Goal: Task Accomplishment & Management: Use online tool/utility

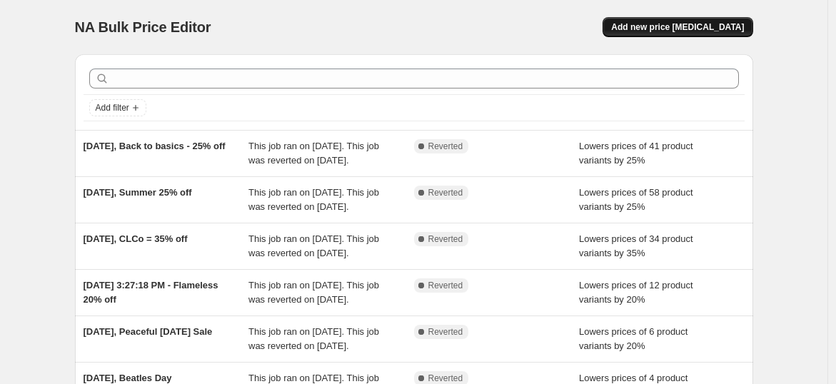
click at [660, 22] on span "Add new price [MEDICAL_DATA]" at bounding box center [677, 26] width 133 height 11
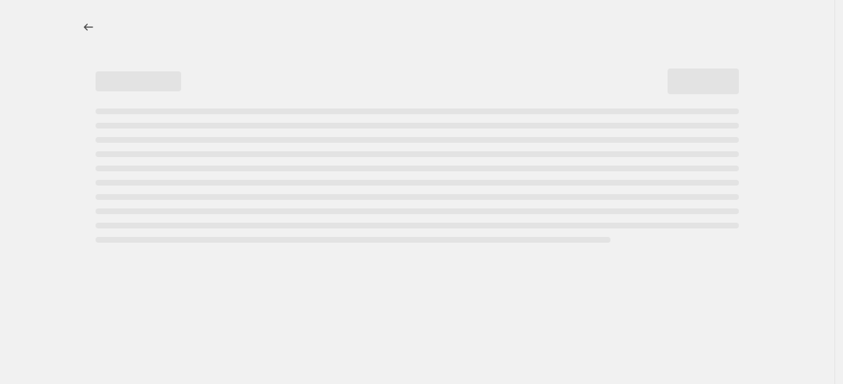
select select "percentage"
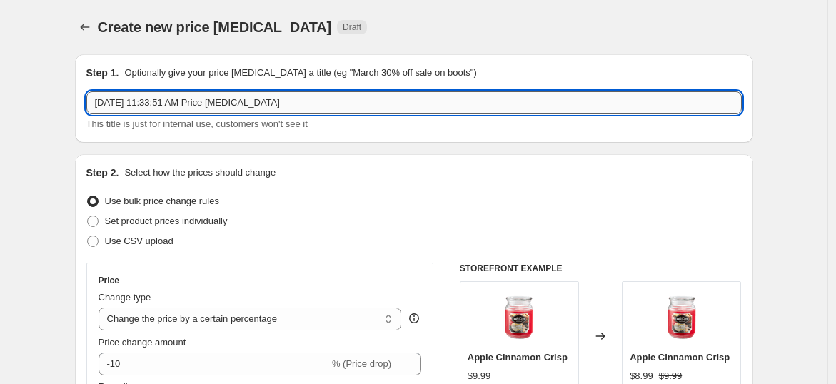
click at [310, 98] on input "[DATE] 11:33:51 AM Price [MEDICAL_DATA]" at bounding box center [413, 102] width 655 height 23
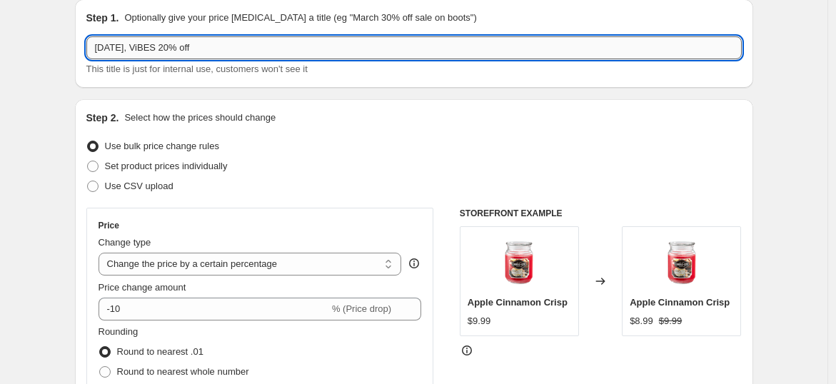
scroll to position [130, 0]
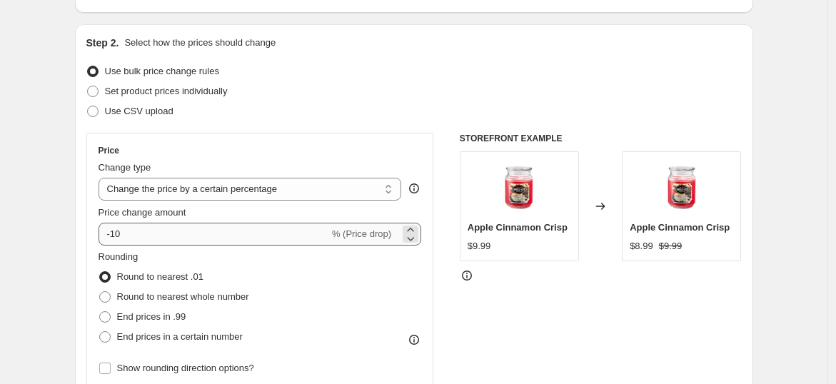
type input "[DATE], ViBES 20% off"
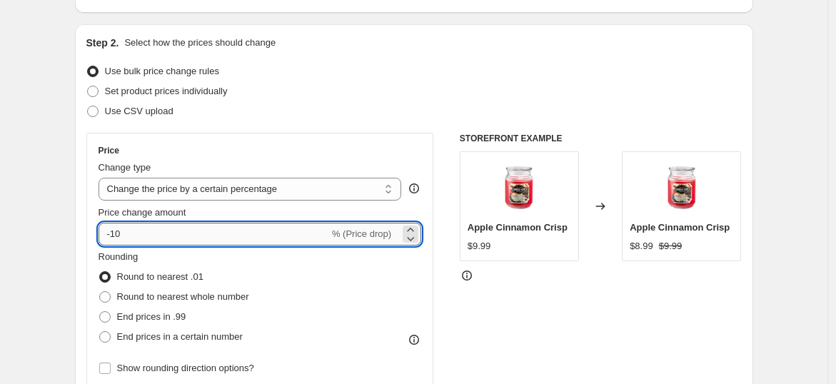
click at [190, 230] on input "-10" at bounding box center [213, 234] width 230 height 23
type input "-1"
type input "-20"
click at [253, 261] on div "Rounding Round to nearest .01 Round to nearest whole number End prices in .99 E…" at bounding box center [259, 298] width 323 height 97
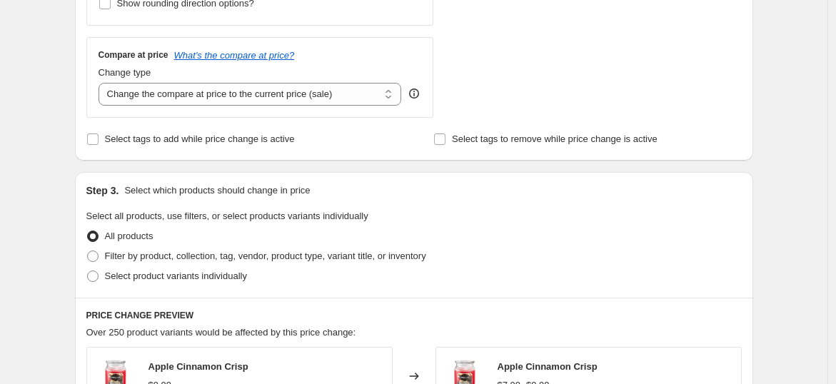
scroll to position [522, 0]
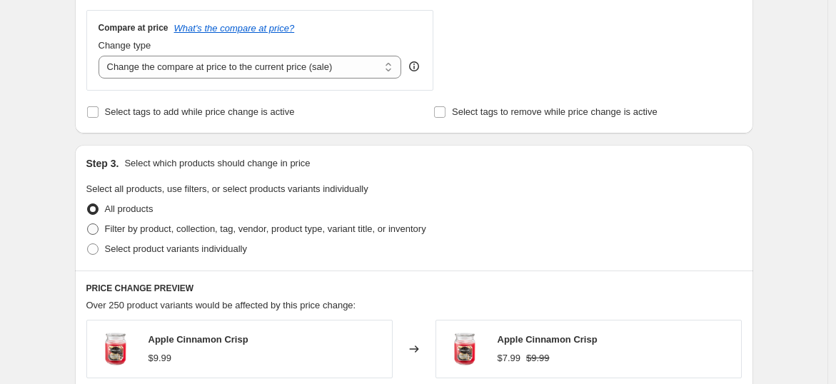
click at [229, 231] on span "Filter by product, collection, tag, vendor, product type, variant title, or inv…" at bounding box center [265, 228] width 321 height 11
click at [88, 224] on input "Filter by product, collection, tag, vendor, product type, variant title, or inv…" at bounding box center [87, 223] width 1 height 1
radio input "true"
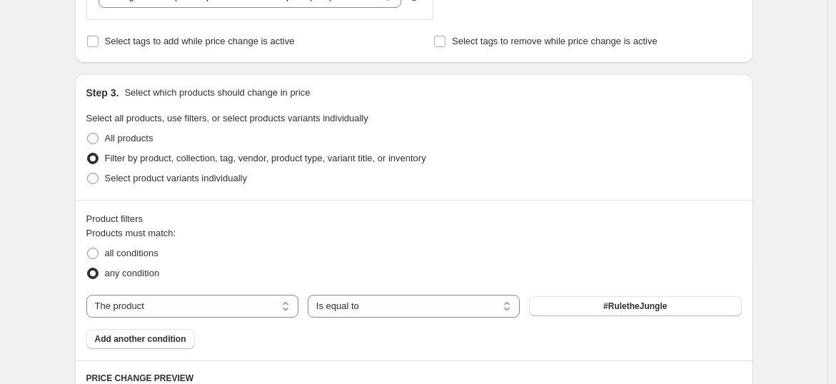
scroll to position [626, 0]
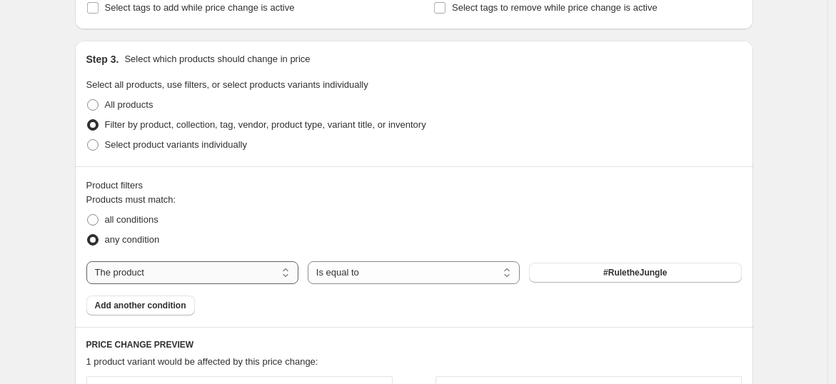
click at [264, 268] on select "The product The product's collection The product's tag The product's vendor The…" at bounding box center [192, 272] width 212 height 23
select select "collection"
click at [648, 270] on span "$5.00 candles" at bounding box center [635, 272] width 56 height 11
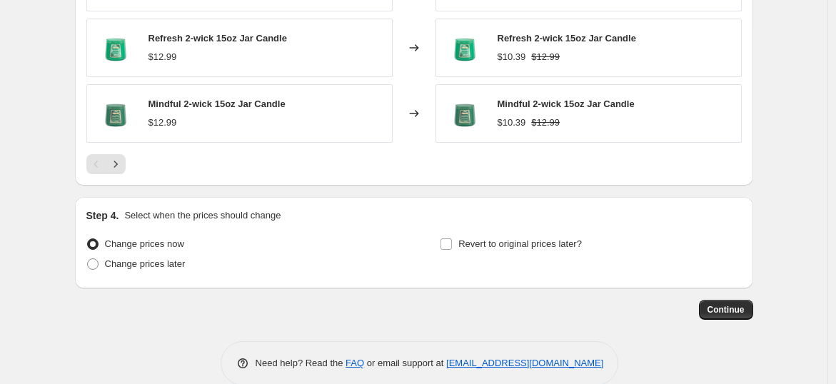
scroll to position [1185, 0]
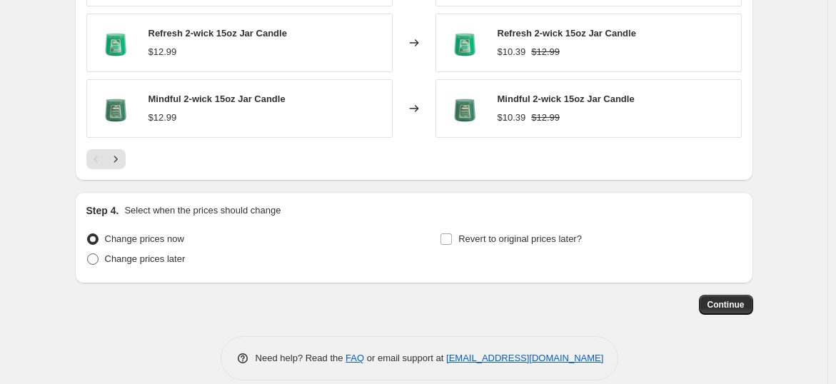
click at [161, 260] on span "Change prices later" at bounding box center [145, 258] width 81 height 11
click at [88, 254] on input "Change prices later" at bounding box center [87, 253] width 1 height 1
radio input "true"
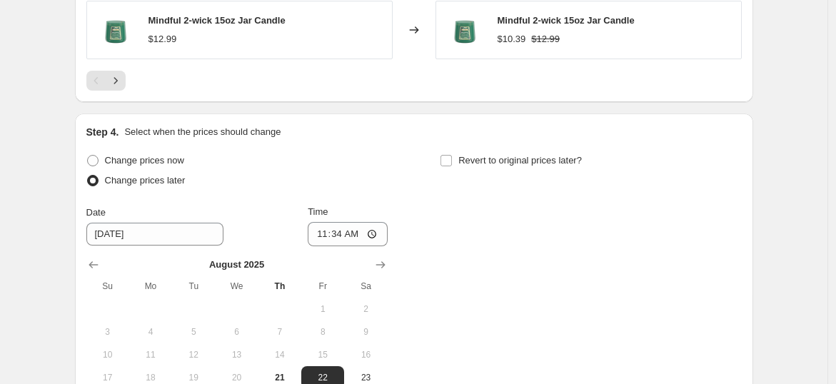
scroll to position [1264, 0]
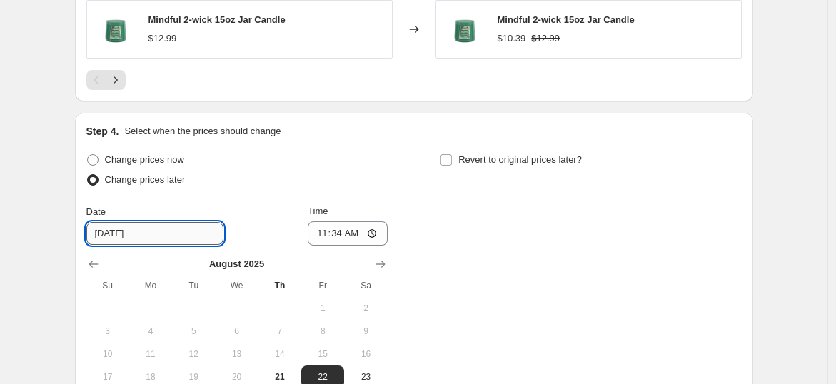
click at [108, 230] on input "[DATE]" at bounding box center [154, 233] width 137 height 23
type input "[DATE]"
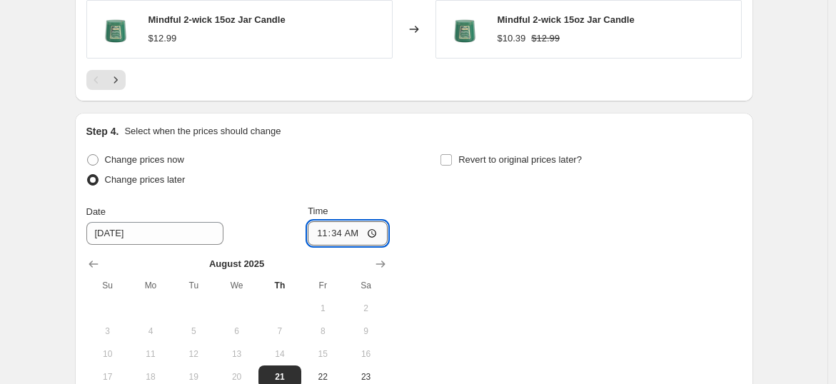
click at [337, 233] on input "11:34" at bounding box center [348, 233] width 80 height 24
type input "23:30"
click at [475, 259] on div "Change prices now Change prices later Date [DATE] Time 23:[DATE] Mo Tu We Th Fr…" at bounding box center [413, 292] width 655 height 284
click at [452, 157] on input "Revert to original prices later?" at bounding box center [445, 159] width 11 height 11
checkbox input "true"
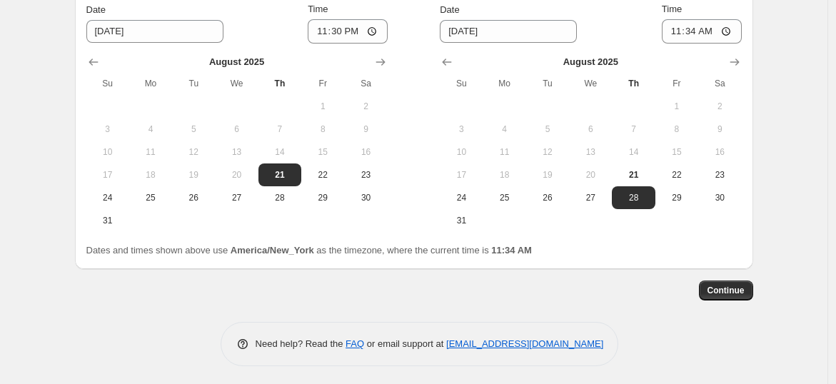
scroll to position [1466, 0]
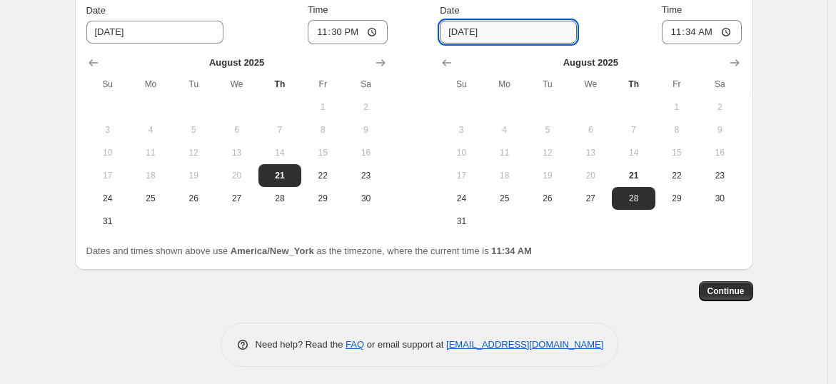
click at [463, 26] on input "[DATE]" at bounding box center [508, 32] width 137 height 23
click at [721, 172] on span "23" at bounding box center [719, 175] width 31 height 11
type input "[DATE]"
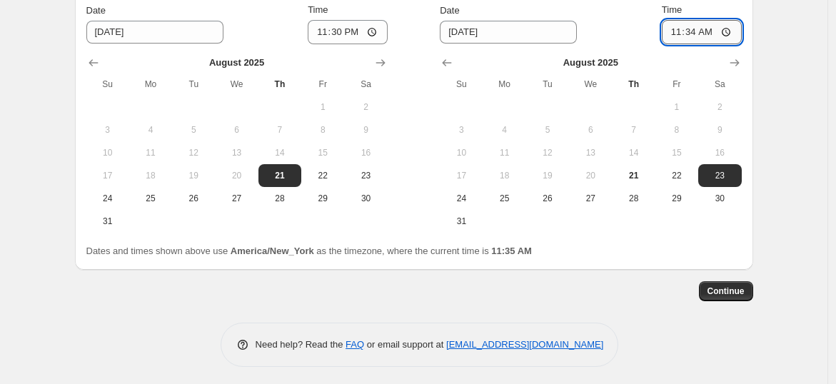
click at [694, 26] on input "11:34" at bounding box center [701, 32] width 80 height 24
type input "23:30"
click at [741, 288] on span "Continue" at bounding box center [725, 290] width 37 height 11
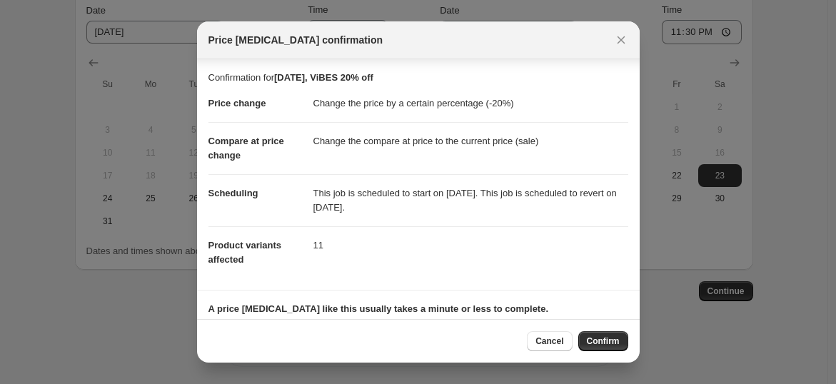
scroll to position [81, 0]
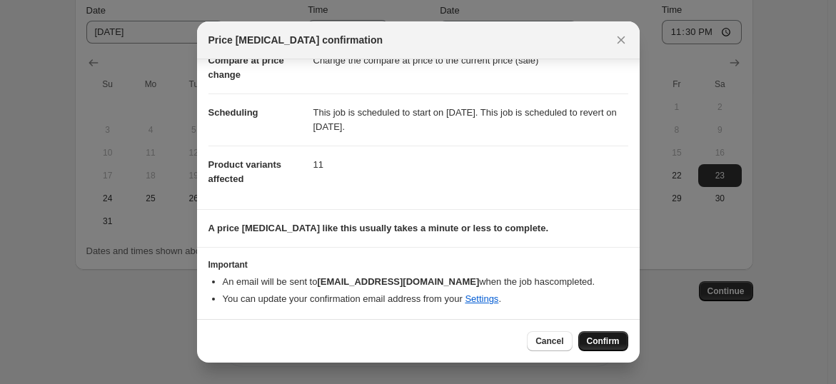
click at [599, 349] on button "Confirm" at bounding box center [603, 341] width 50 height 20
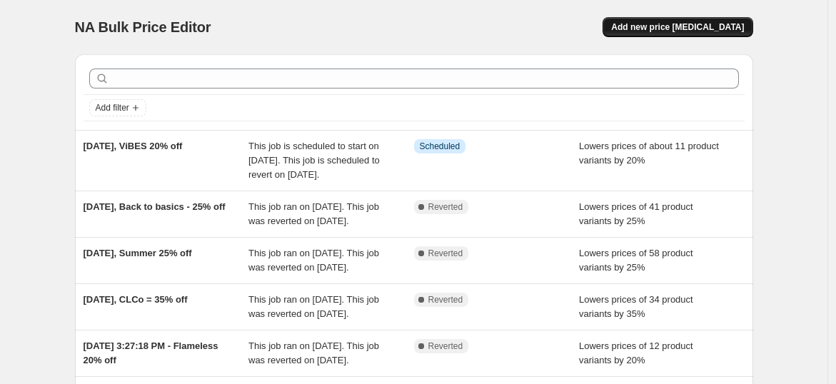
click at [689, 24] on span "Add new price [MEDICAL_DATA]" at bounding box center [677, 26] width 133 height 11
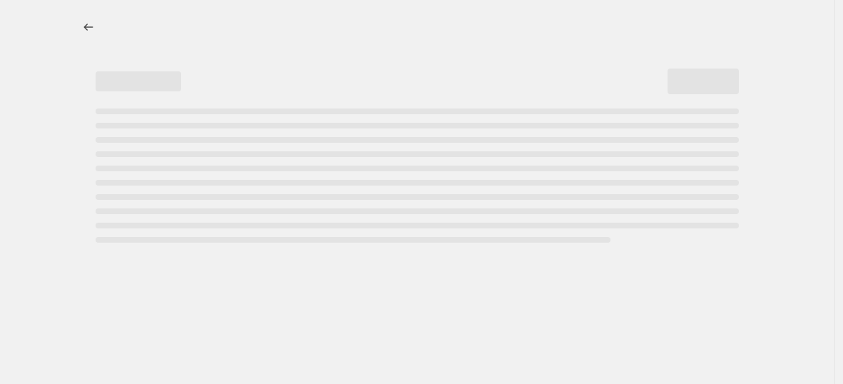
select select "percentage"
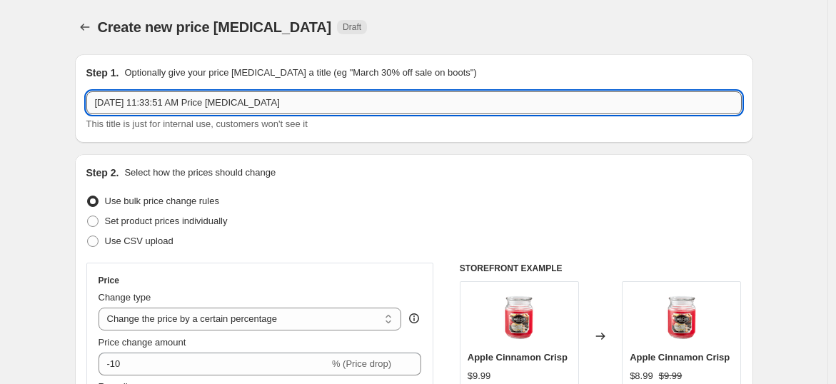
click at [294, 101] on input "[DATE] 11:33:51 AM Price [MEDICAL_DATA]" at bounding box center [413, 102] width 655 height 23
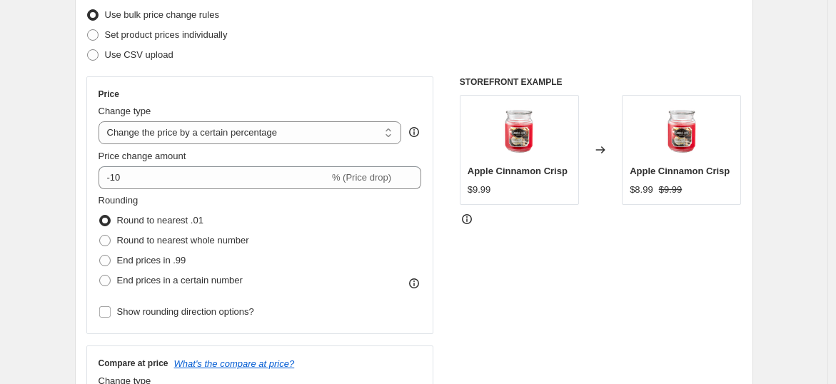
scroll to position [196, 0]
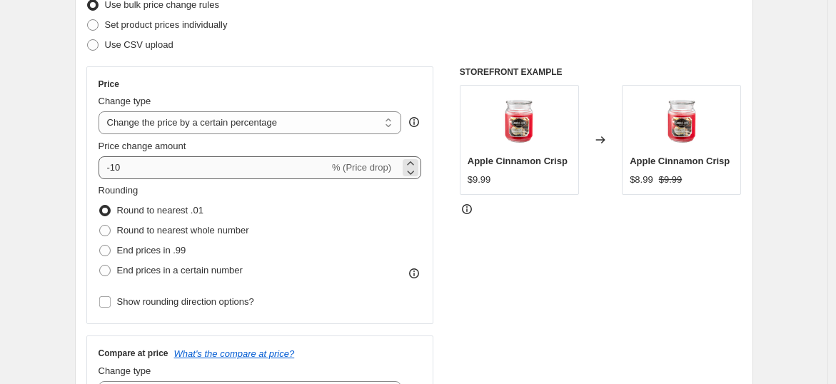
type input "[DATE], Peaceful [DATE] 30% off"
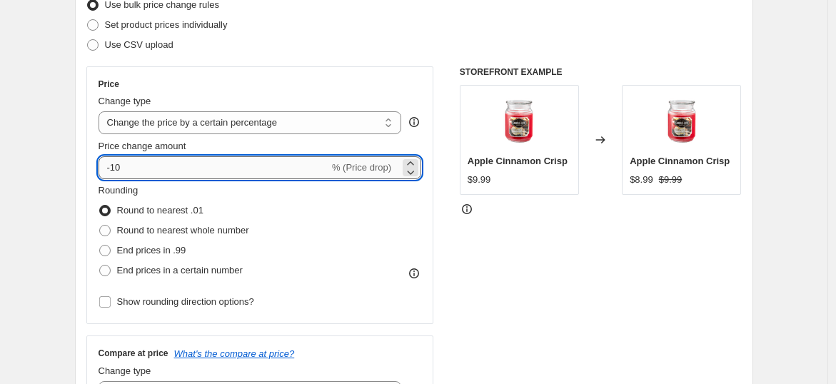
click at [233, 163] on input "-10" at bounding box center [213, 167] width 230 height 23
type input "-1"
type input "-30"
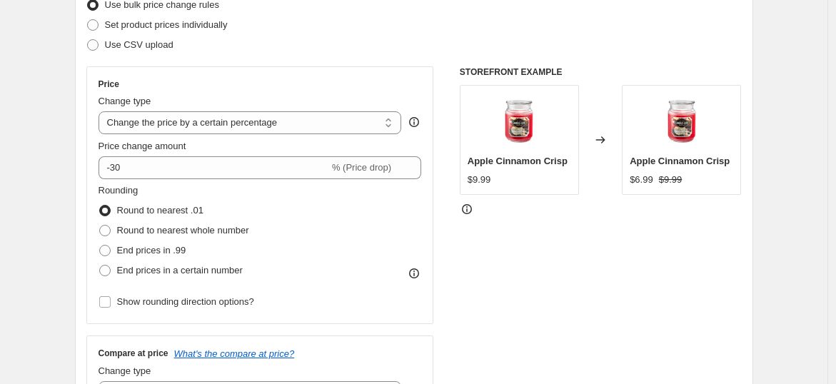
click at [249, 184] on fieldset "Rounding Round to nearest .01 Round to nearest whole number End prices in .99 E…" at bounding box center [173, 231] width 151 height 97
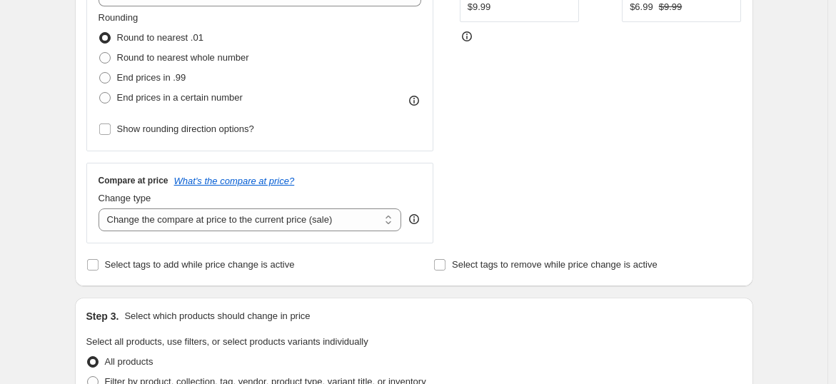
scroll to position [497, 0]
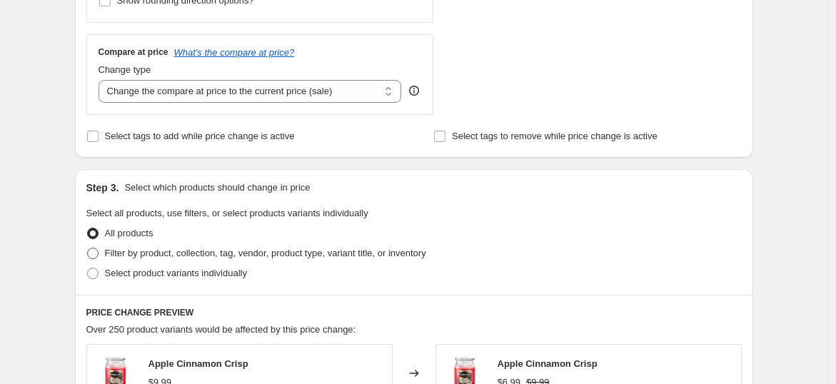
click at [253, 255] on span "Filter by product, collection, tag, vendor, product type, variant title, or inv…" at bounding box center [265, 253] width 321 height 11
click at [88, 248] on input "Filter by product, collection, tag, vendor, product type, variant title, or inv…" at bounding box center [87, 248] width 1 height 1
radio input "true"
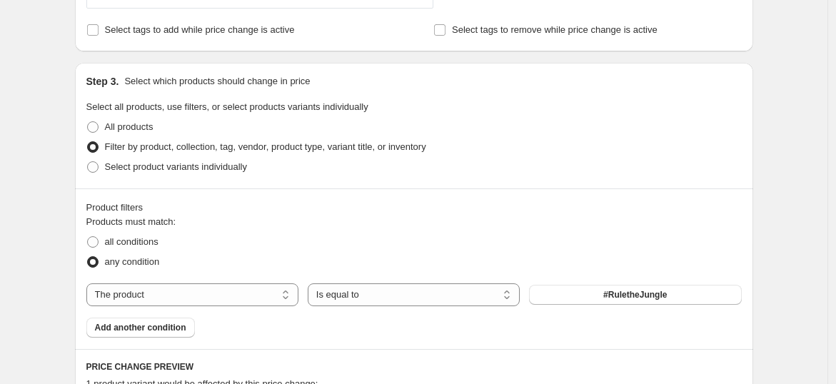
scroll to position [608, 0]
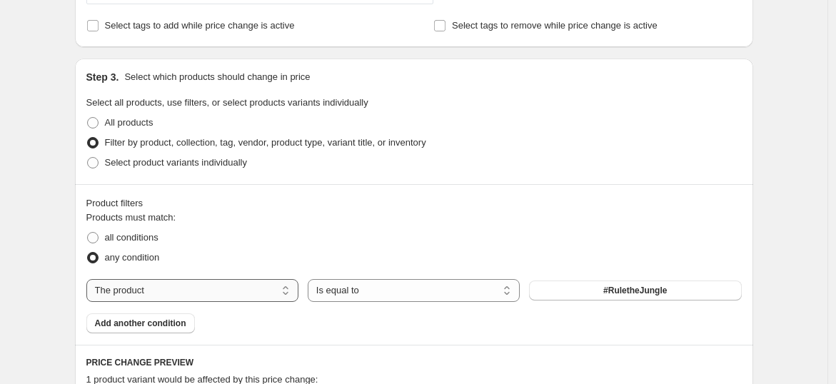
click at [281, 293] on select "The product The product's collection The product's tag The product's vendor The…" at bounding box center [192, 290] width 212 height 23
select select "collection"
click at [597, 288] on button "$5.00 candles" at bounding box center [635, 290] width 212 height 20
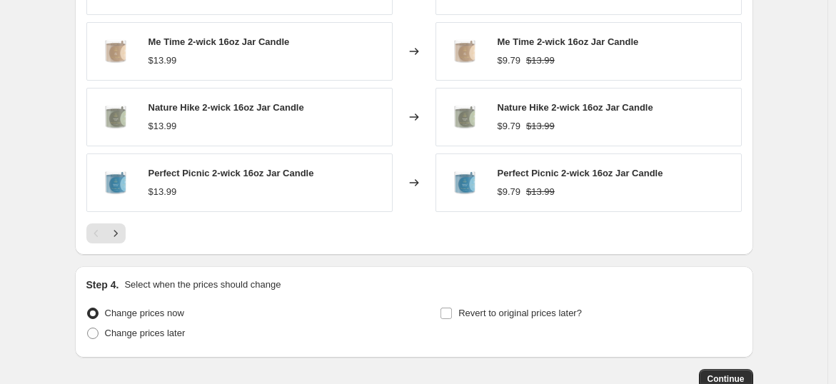
scroll to position [1199, 0]
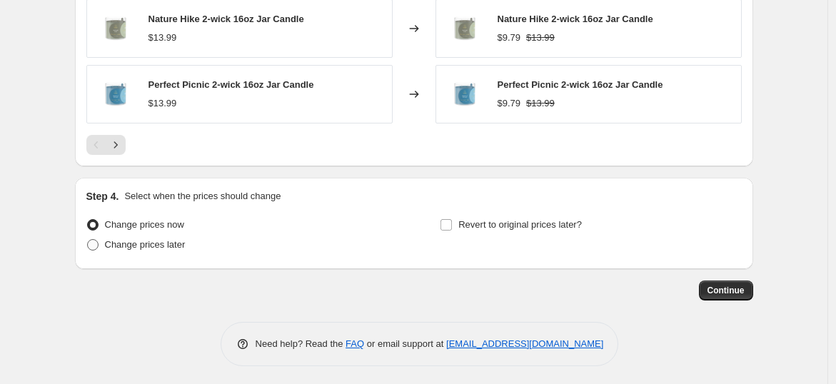
click at [163, 242] on span "Change prices later" at bounding box center [145, 244] width 81 height 11
click at [88, 240] on input "Change prices later" at bounding box center [87, 239] width 1 height 1
radio input "true"
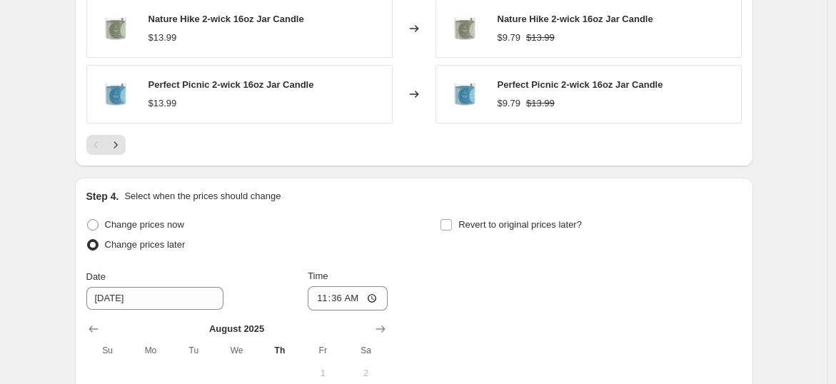
scroll to position [1321, 0]
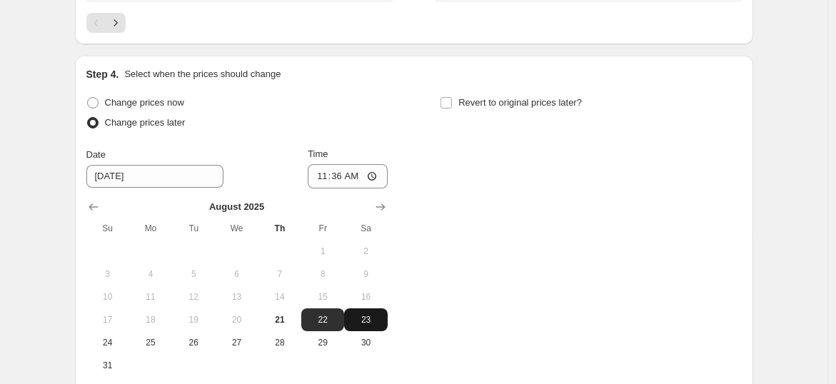
click at [372, 308] on button "23" at bounding box center [365, 319] width 43 height 23
type input "[DATE]"
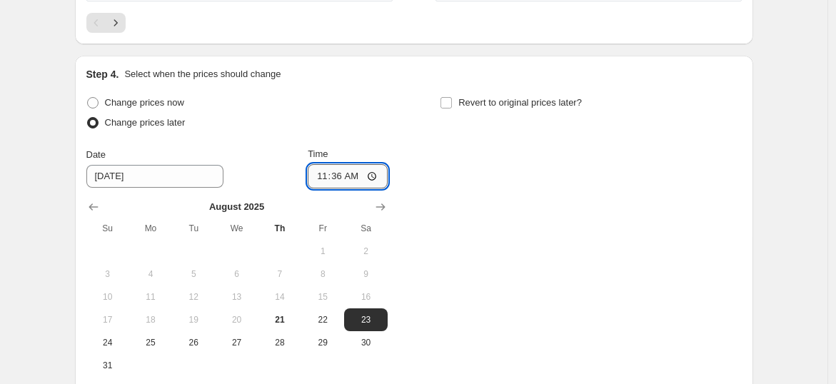
click at [340, 175] on input "11:36" at bounding box center [348, 176] width 80 height 24
type input "23:45"
click at [440, 180] on div "Change prices now Change prices later Date [DATE] Time 23:45 [DATE] Su Mo Tu We…" at bounding box center [413, 235] width 655 height 284
click at [477, 100] on span "Revert to original prices later?" at bounding box center [519, 102] width 123 height 11
click at [452, 100] on input "Revert to original prices later?" at bounding box center [445, 102] width 11 height 11
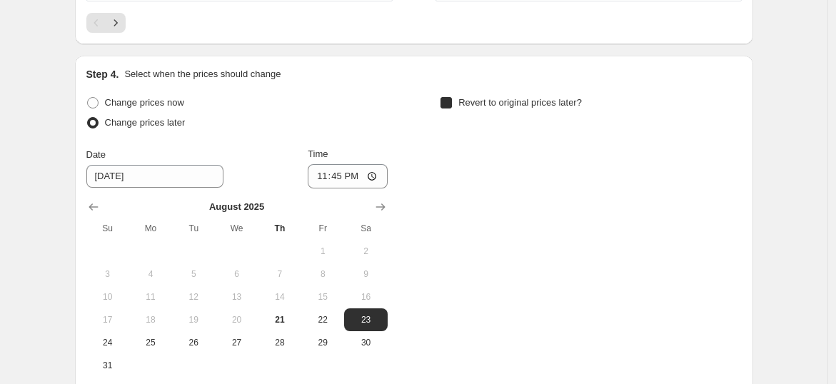
checkbox input "true"
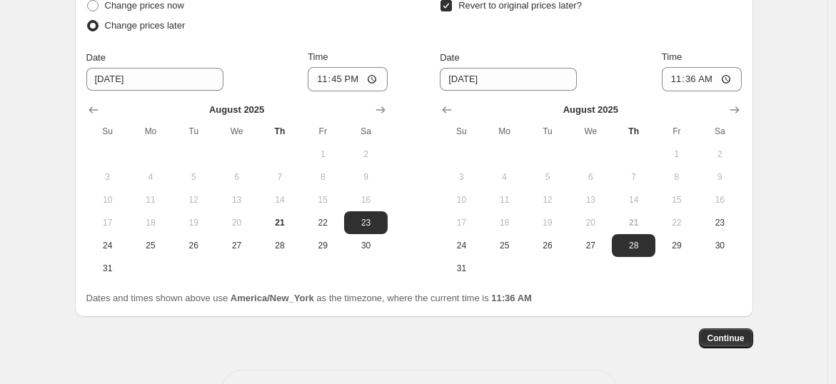
scroll to position [1420, 0]
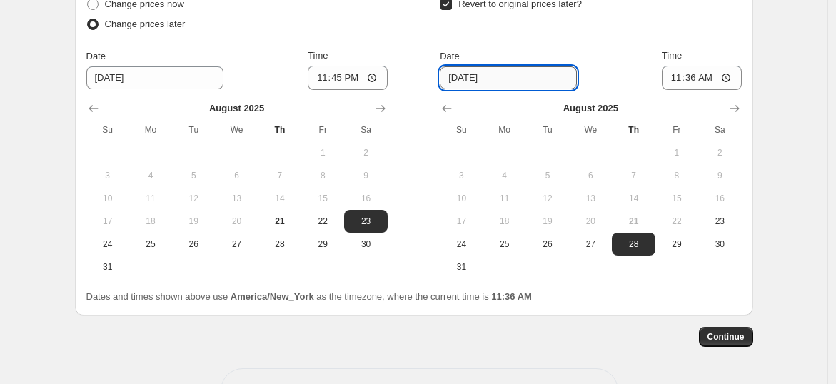
click at [469, 78] on input "[DATE]" at bounding box center [508, 77] width 137 height 23
click at [466, 241] on span "24" at bounding box center [460, 243] width 31 height 11
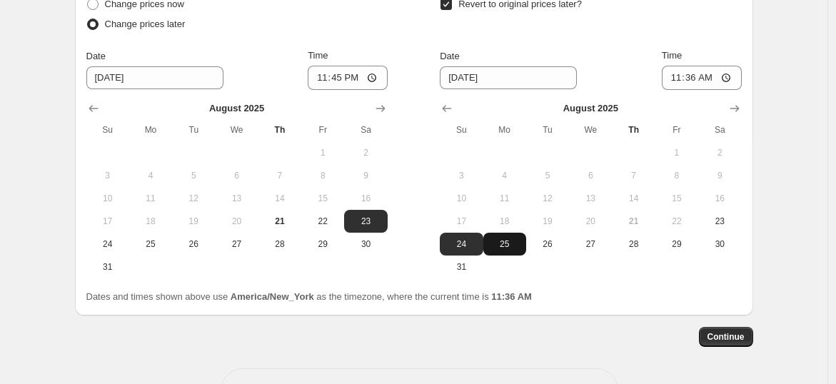
click at [510, 240] on span "25" at bounding box center [504, 243] width 31 height 11
type input "[DATE]"
click at [677, 73] on input "11:36" at bounding box center [701, 78] width 80 height 24
type input "11:00"
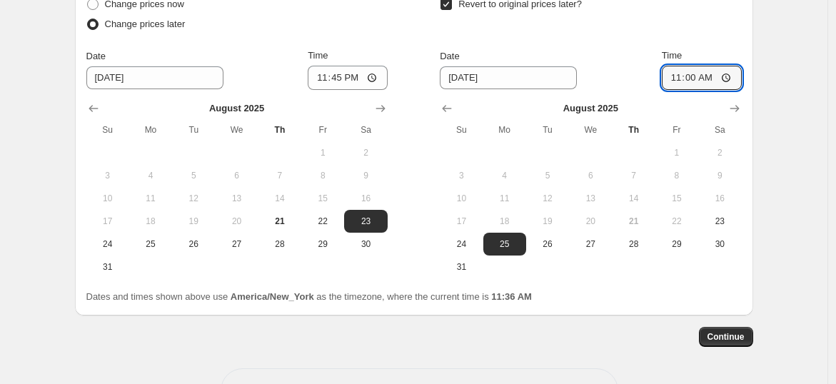
click at [717, 333] on span "Continue" at bounding box center [725, 336] width 37 height 11
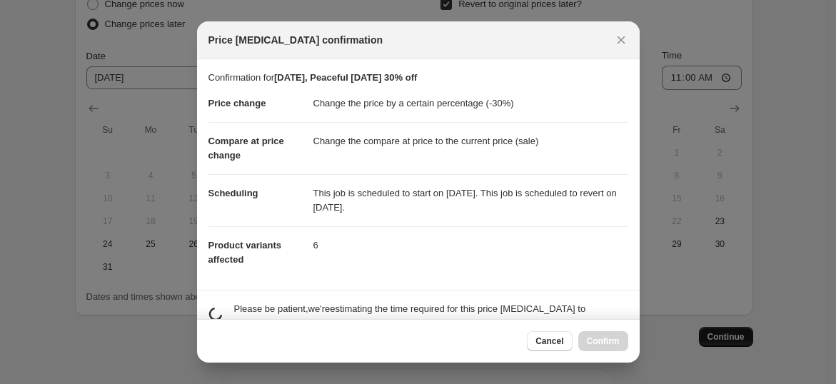
scroll to position [0, 0]
click at [602, 339] on span "Confirm" at bounding box center [603, 340] width 33 height 11
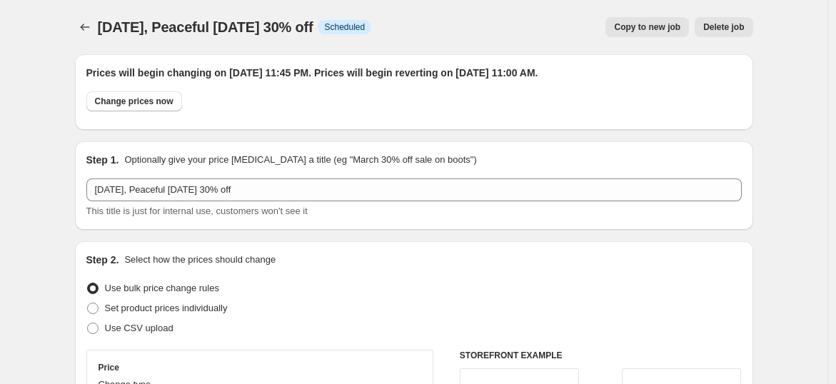
scroll to position [1420, 0]
